Goal: Navigation & Orientation: Find specific page/section

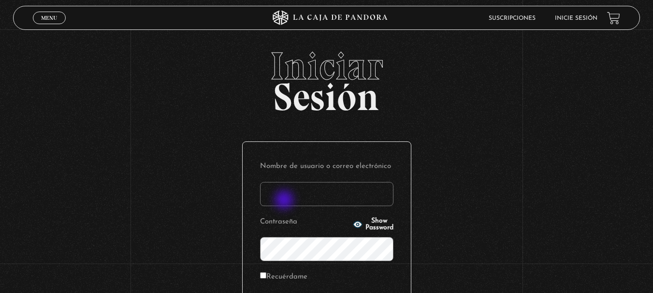
click at [285, 201] on input "Nombre de usuario o correo electrónico" at bounding box center [326, 194] width 133 height 24
type input "[EMAIL_ADDRESS][DOMAIN_NAME]"
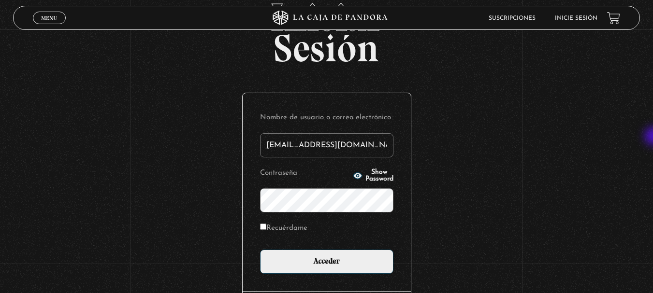
scroll to position [51, 0]
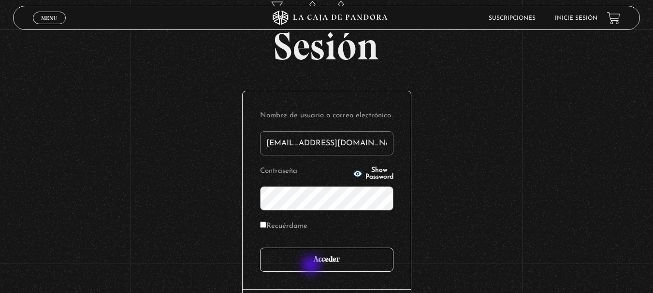
click at [312, 266] on input "Acceder" at bounding box center [326, 260] width 133 height 24
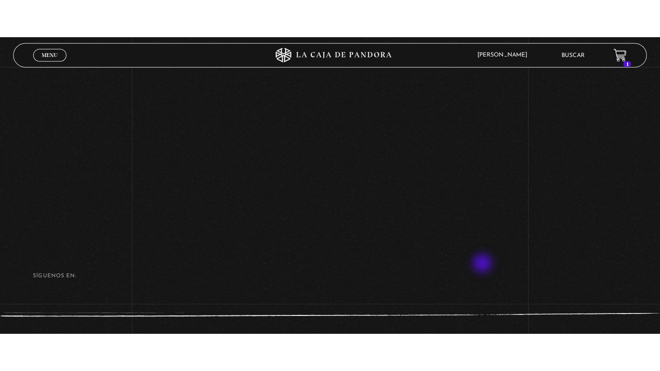
scroll to position [166, 0]
